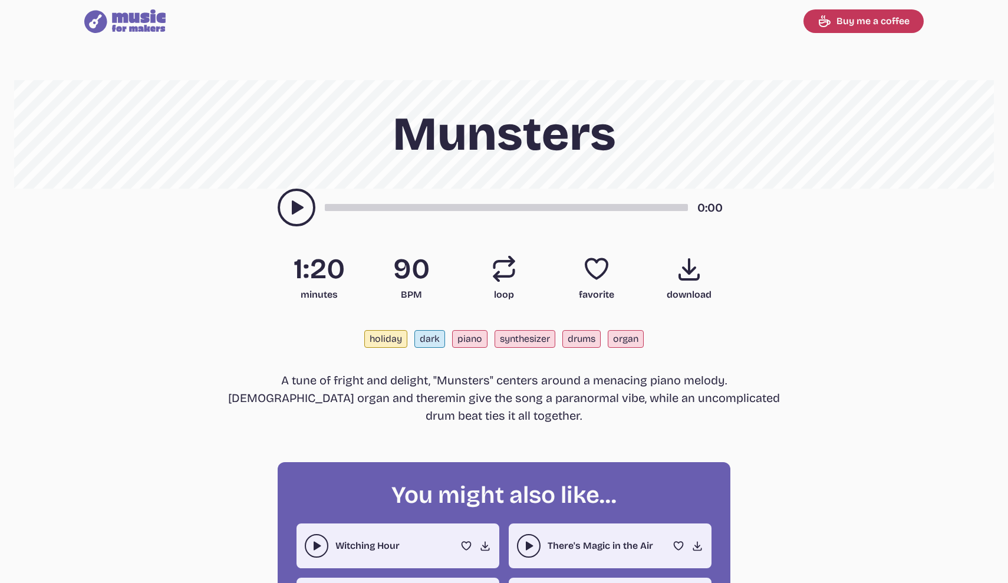
click at [141, 24] on icon "Music for Makers logo" at bounding box center [124, 21] width 81 height 24
select select "most popular"
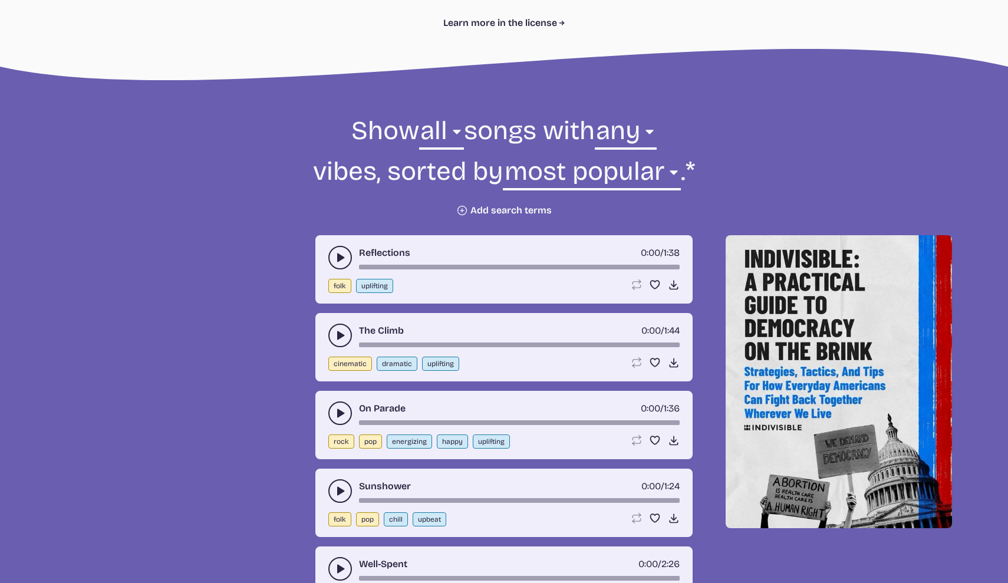
scroll to position [339, 0]
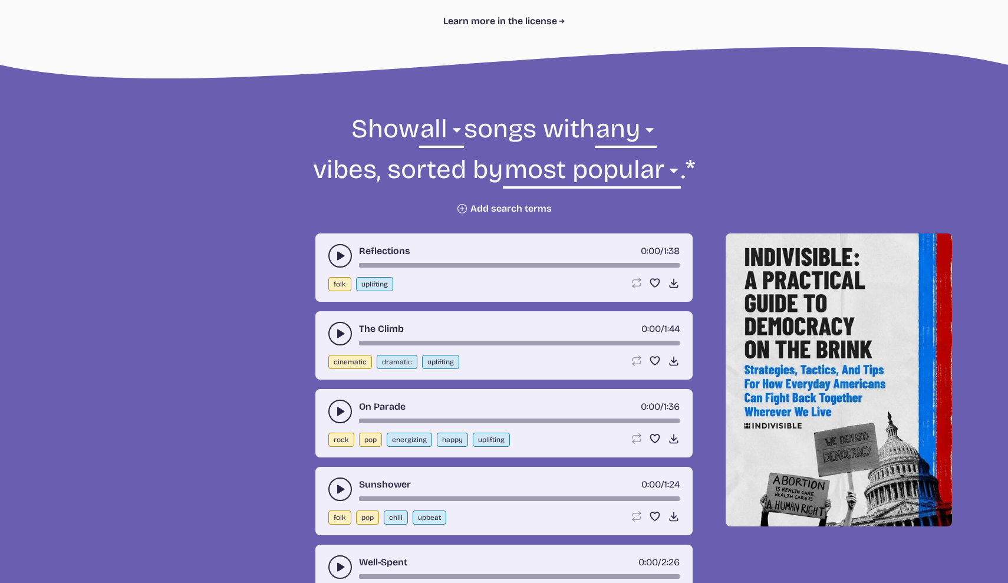
click at [342, 257] on use "play-pause toggle" at bounding box center [340, 256] width 12 height 12
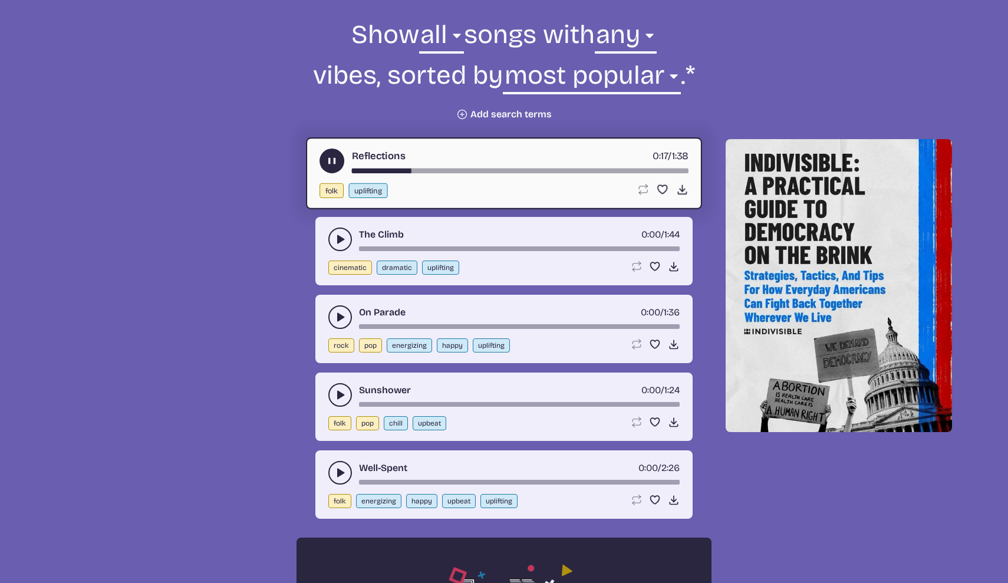
scroll to position [450, 0]
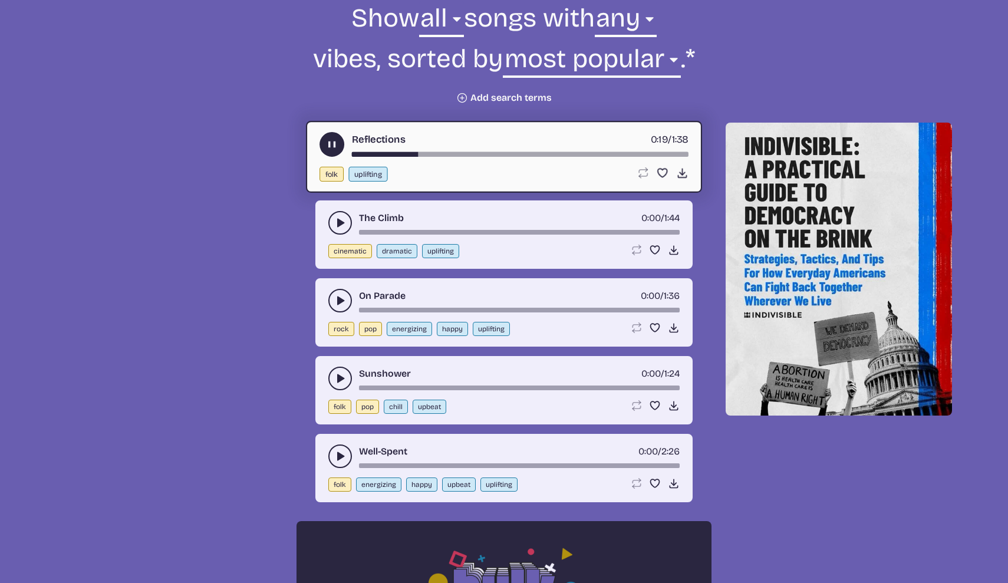
click at [338, 380] on use "play-pause toggle" at bounding box center [340, 379] width 12 height 12
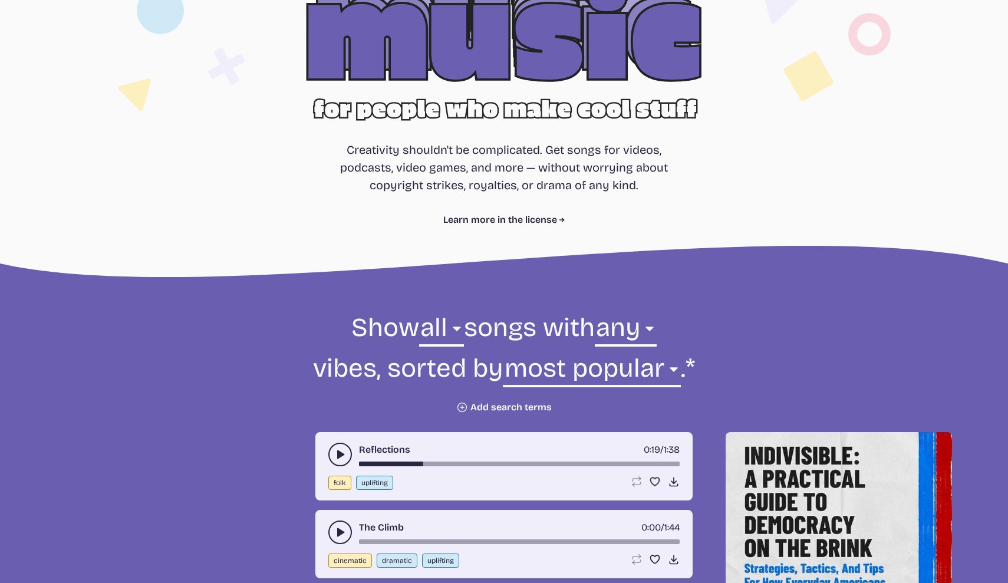
scroll to position [142, 0]
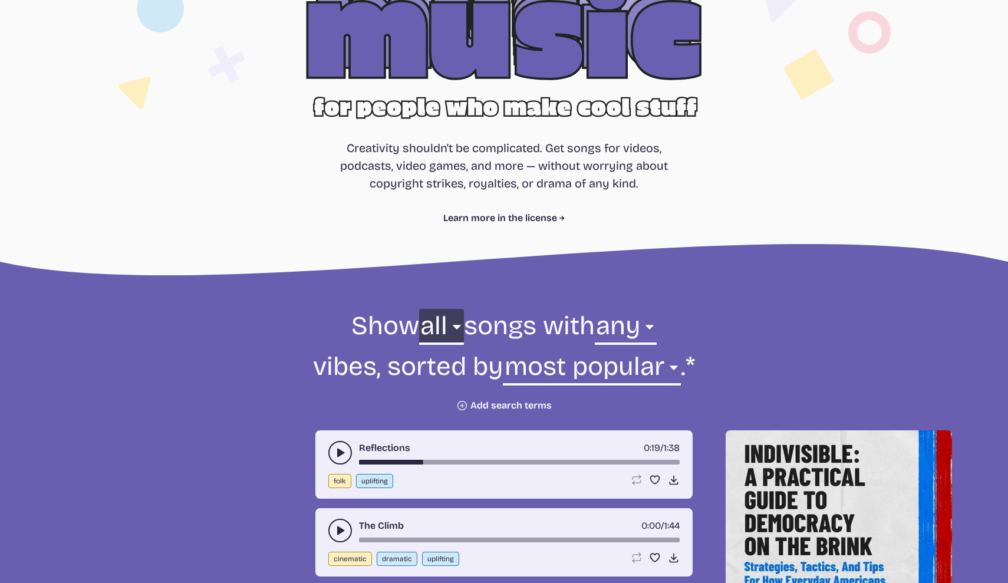
click at [419, 327] on select "all ambient cinematic electronic folk holiday jazz pop rock world" at bounding box center [441, 329] width 45 height 41
select select "cinematic"
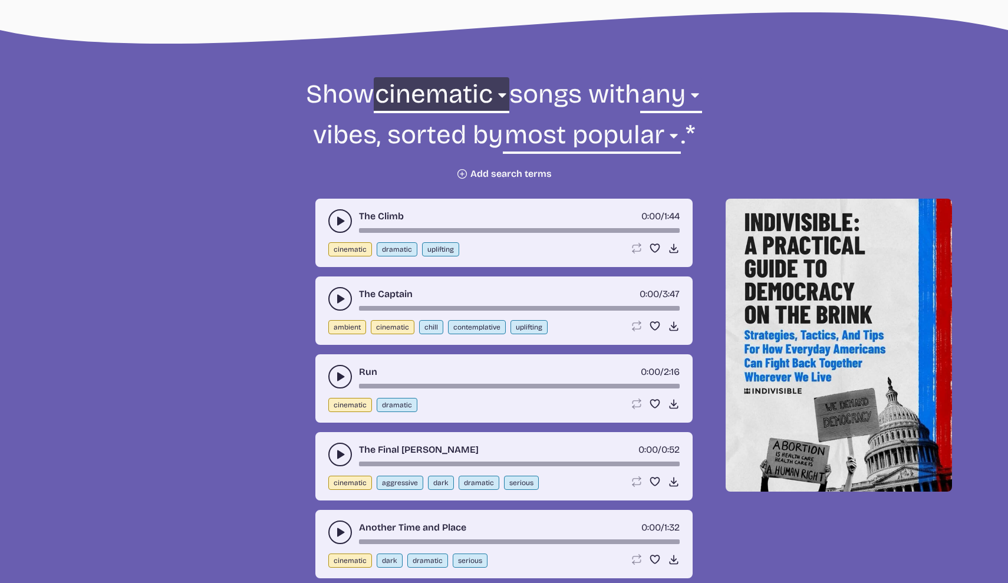
scroll to position [370, 0]
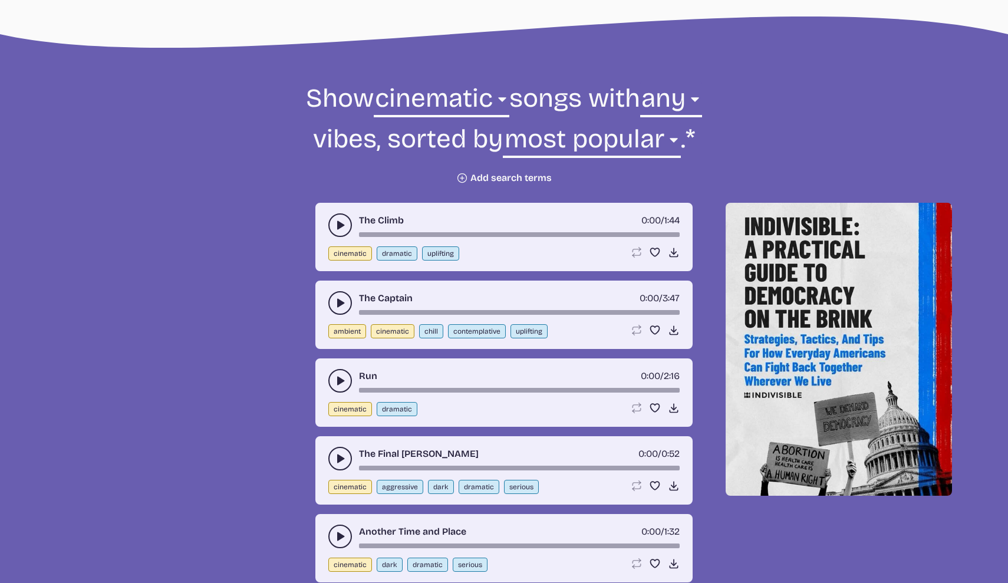
click at [340, 221] on icon "play-pause toggle" at bounding box center [340, 225] width 12 height 12
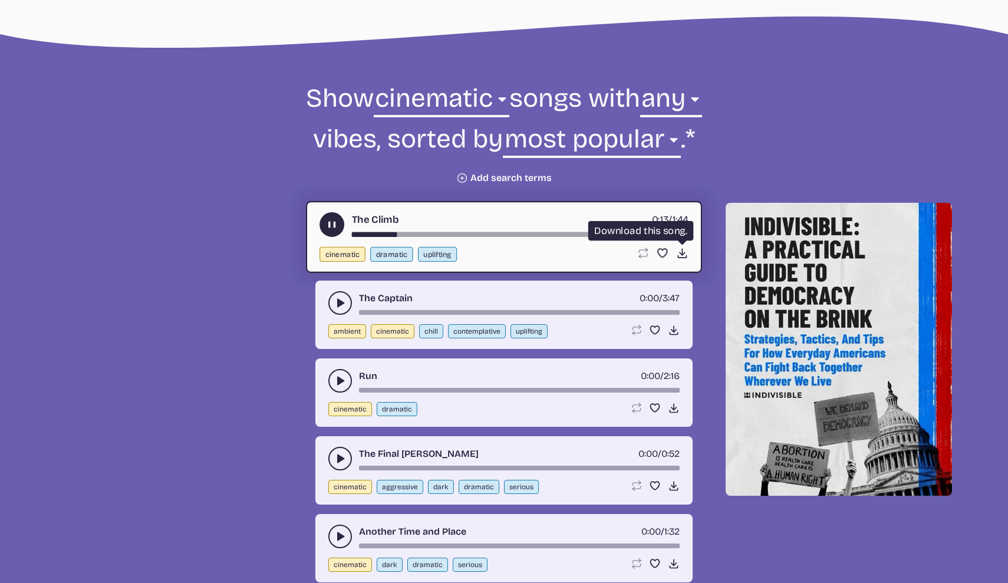
click at [678, 252] on icon "Download song" at bounding box center [682, 253] width 12 height 12
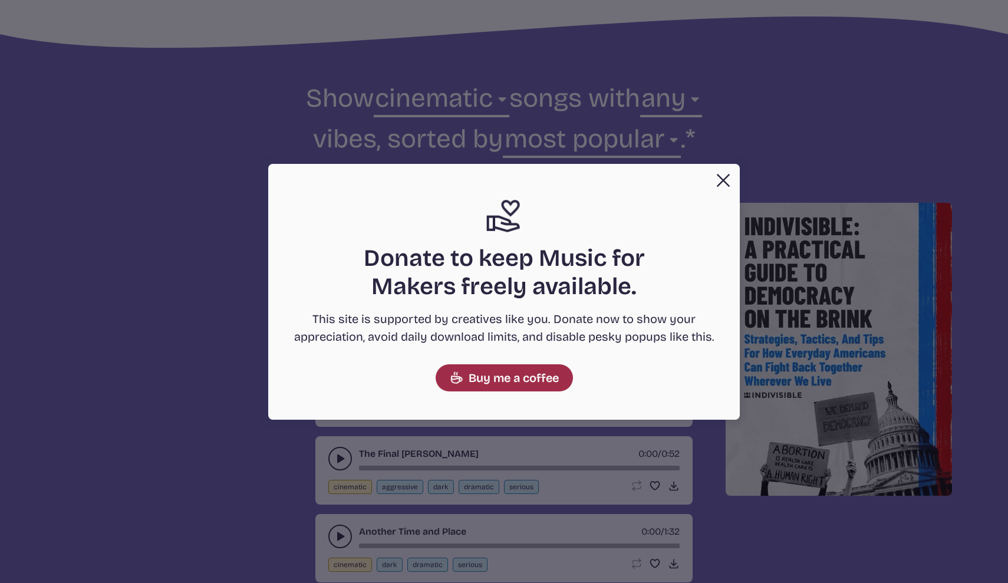
click at [503, 380] on link "Buy me a coffee" at bounding box center [504, 377] width 137 height 27
click at [724, 179] on button "Close" at bounding box center [723, 181] width 24 height 24
